Goal: Check status

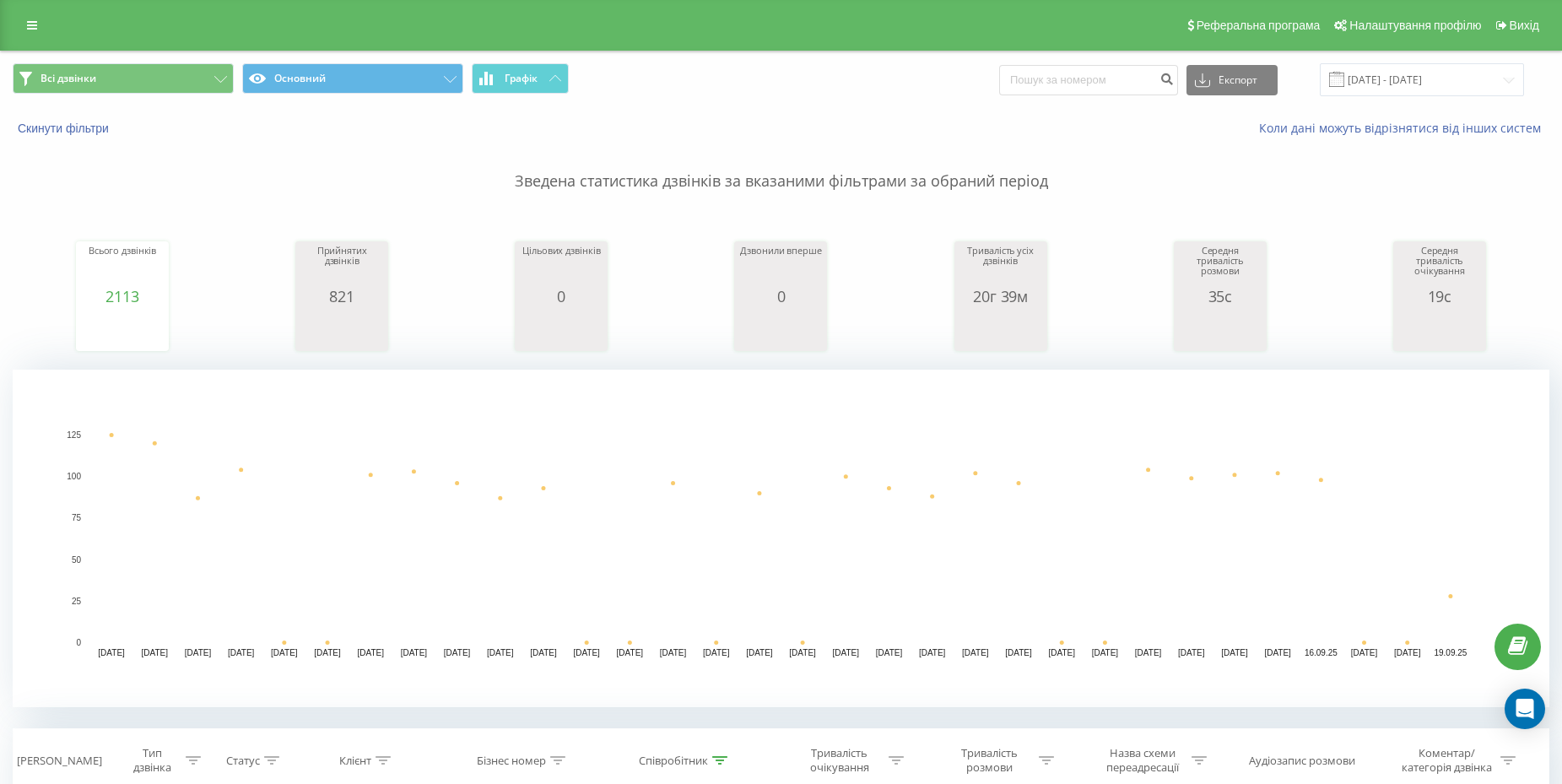
click at [17, 702] on rect "A chart." at bounding box center [781, 538] width 1537 height 337
